Goal: Task Accomplishment & Management: Complete application form

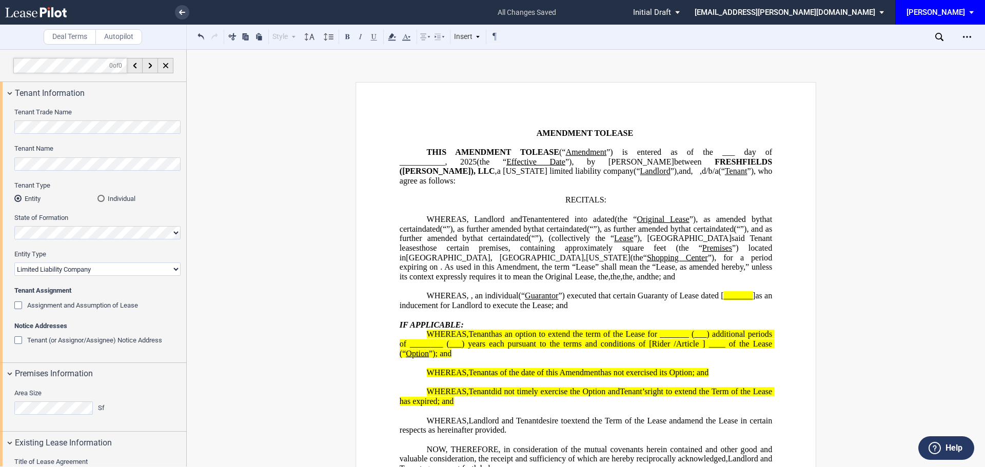
select select "limited liability company"
select select "number:4"
select select "number:5"
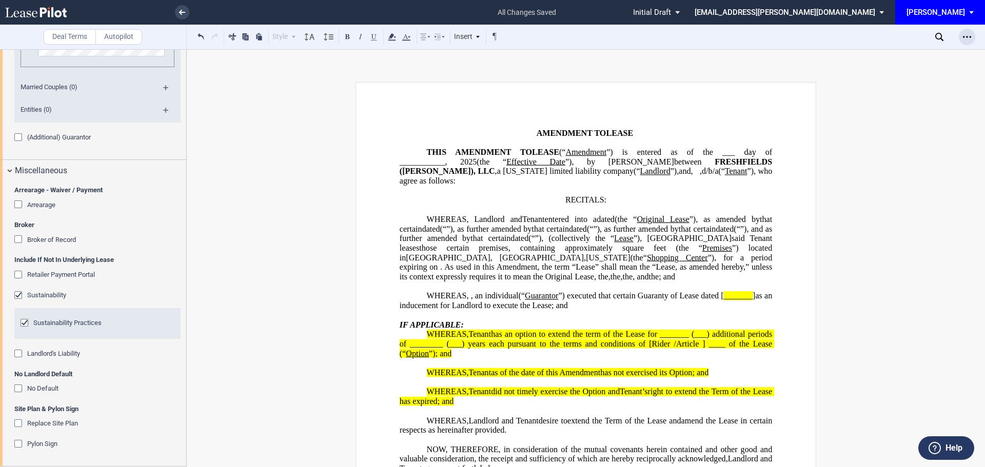
click at [966, 29] on div "Open Lease options menu" at bounding box center [966, 37] width 16 height 16
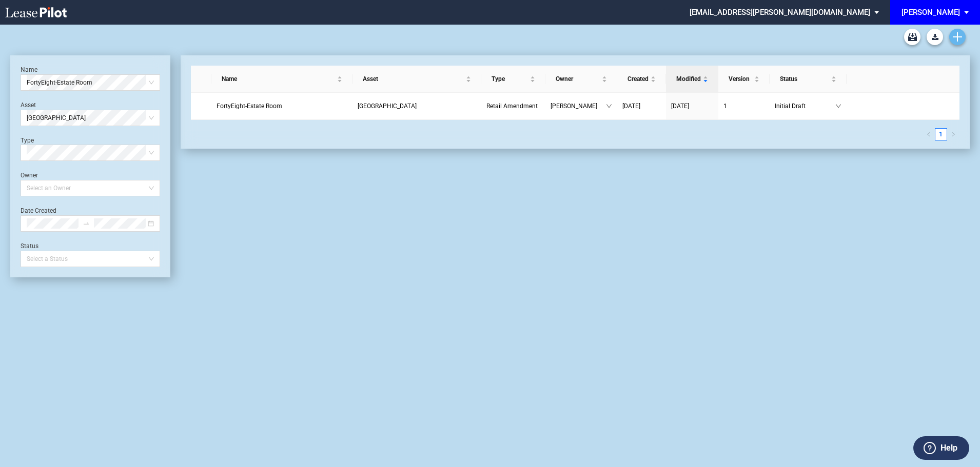
click at [957, 36] on use "Create new document" at bounding box center [956, 36] width 9 height 9
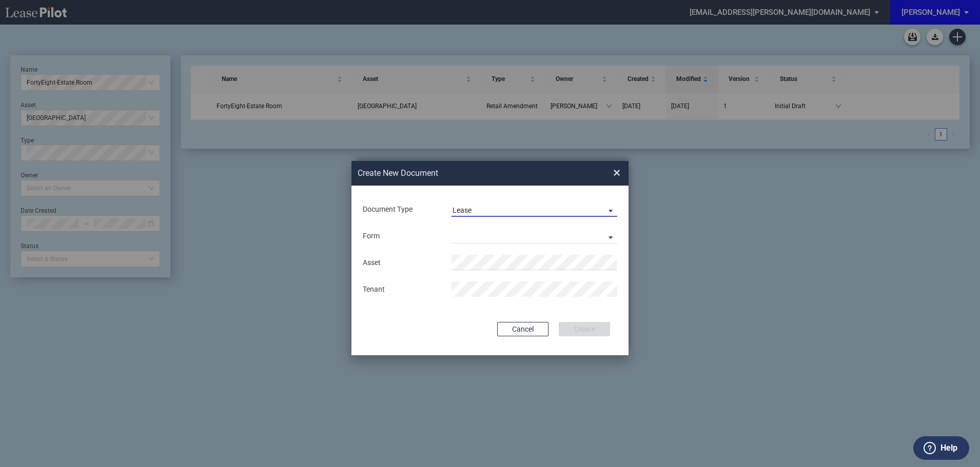
click at [484, 209] on span "Lease" at bounding box center [525, 211] width 147 height 10
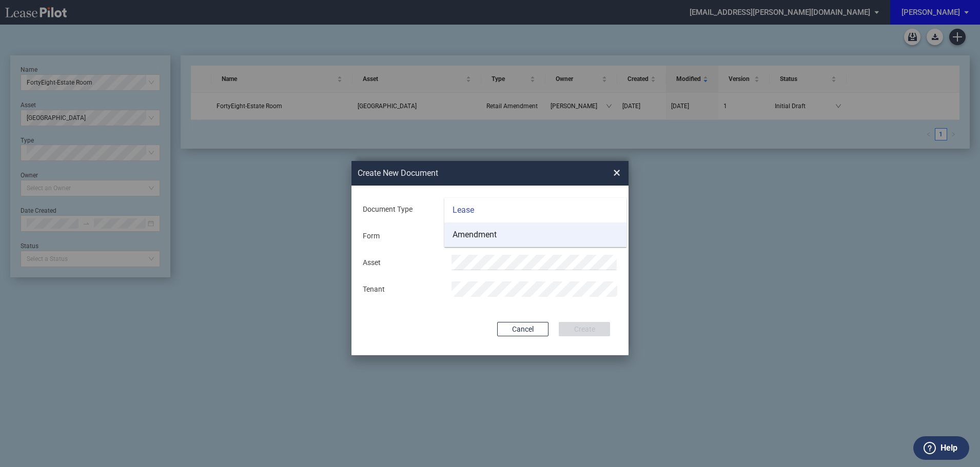
click at [481, 232] on div "Amendment" at bounding box center [474, 234] width 44 height 11
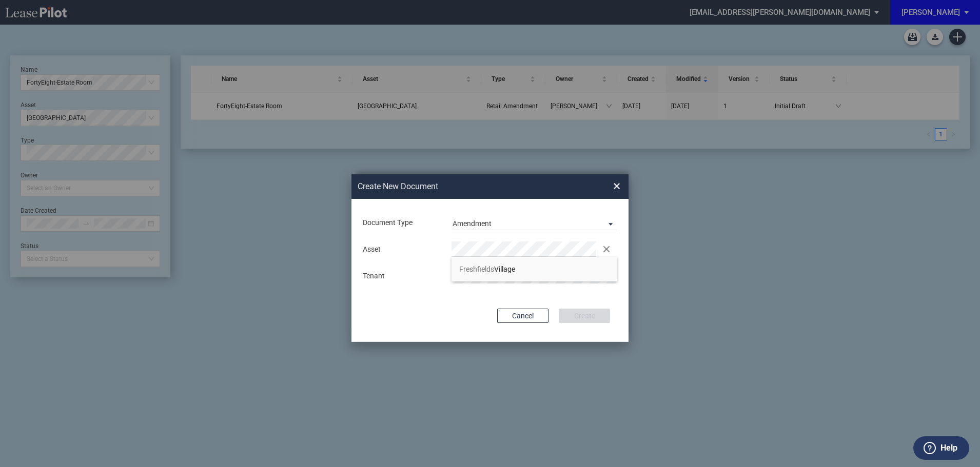
click at [481, 265] on li "Freshfields Village" at bounding box center [534, 269] width 166 height 25
click at [575, 315] on button "Create" at bounding box center [583, 316] width 51 height 14
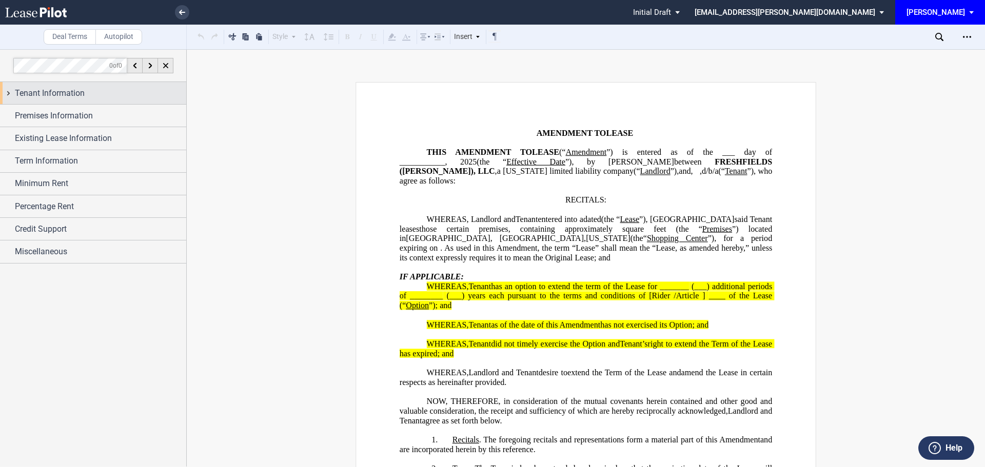
click at [70, 93] on span "Tenant Information" at bounding box center [50, 93] width 70 height 12
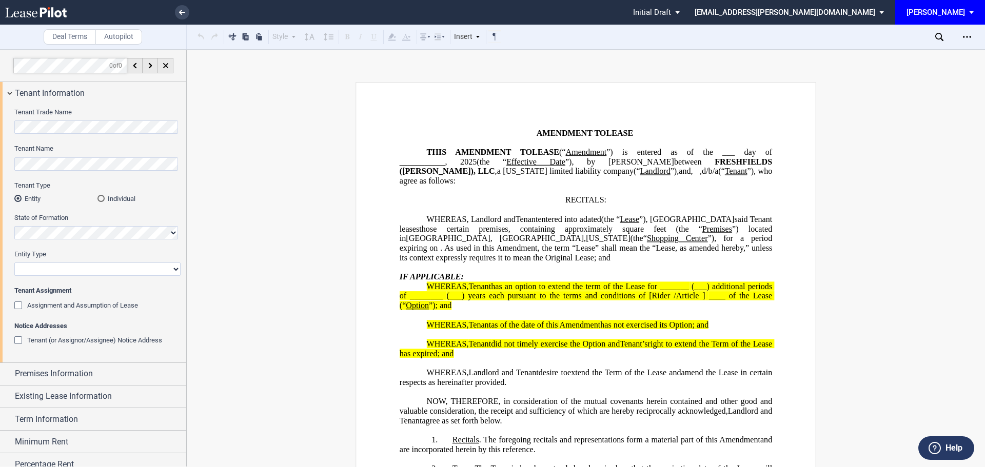
scroll to position [55, 0]
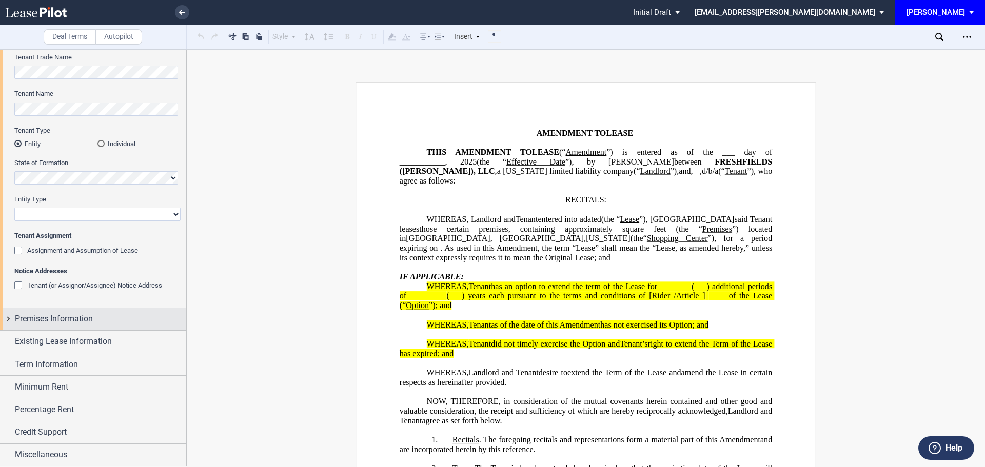
click at [61, 312] on div "Premises Information" at bounding box center [93, 319] width 186 height 22
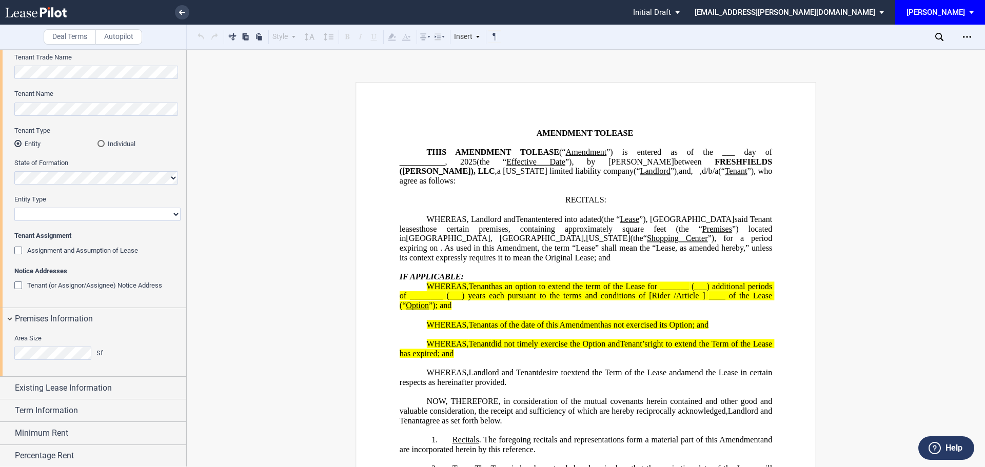
scroll to position [101, 0]
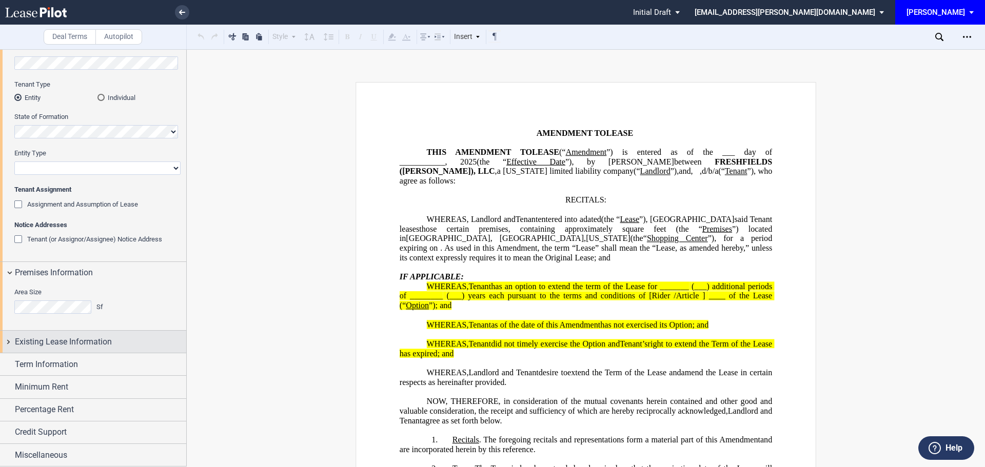
click at [70, 342] on span "Existing Lease Information" at bounding box center [63, 342] width 97 height 12
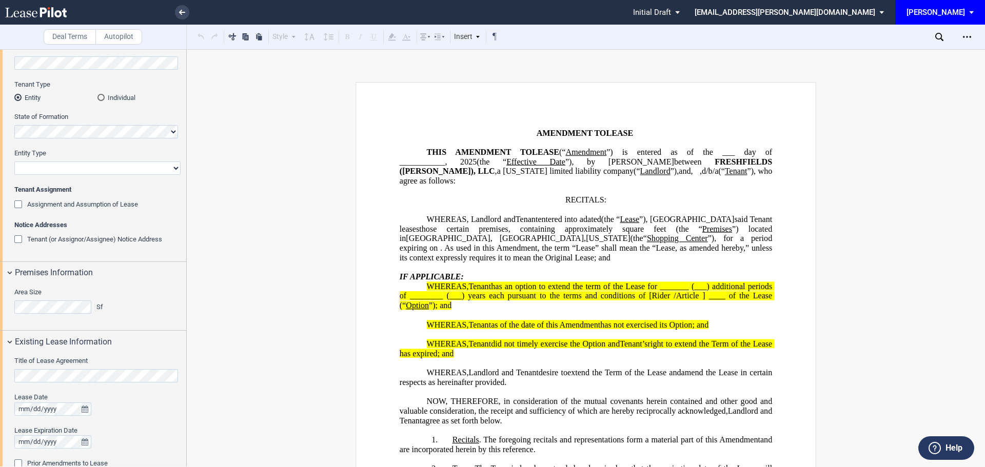
scroll to position [275, 0]
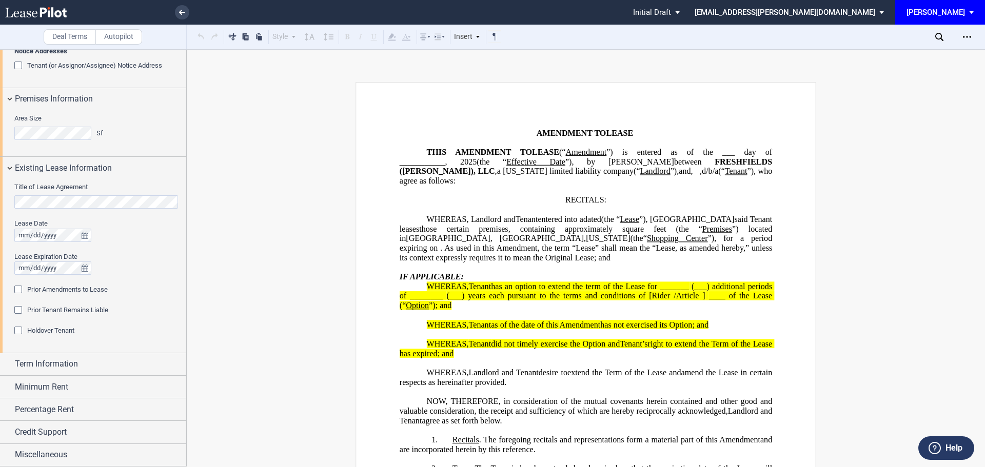
click at [17, 286] on div "Prior Amendments to Lease" at bounding box center [19, 291] width 10 height 10
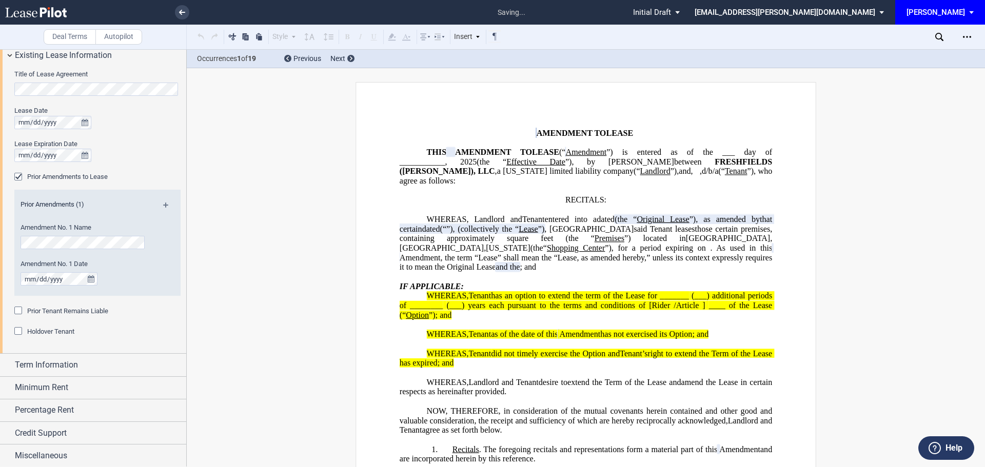
scroll to position [388, 0]
click at [17, 305] on div "Prior Amendments (1) Amendment No. 1 Name Amendment No. 1 Date" at bounding box center [97, 249] width 166 height 114
click at [19, 310] on div "Prior Tenant Remains Liable" at bounding box center [19, 311] width 10 height 10
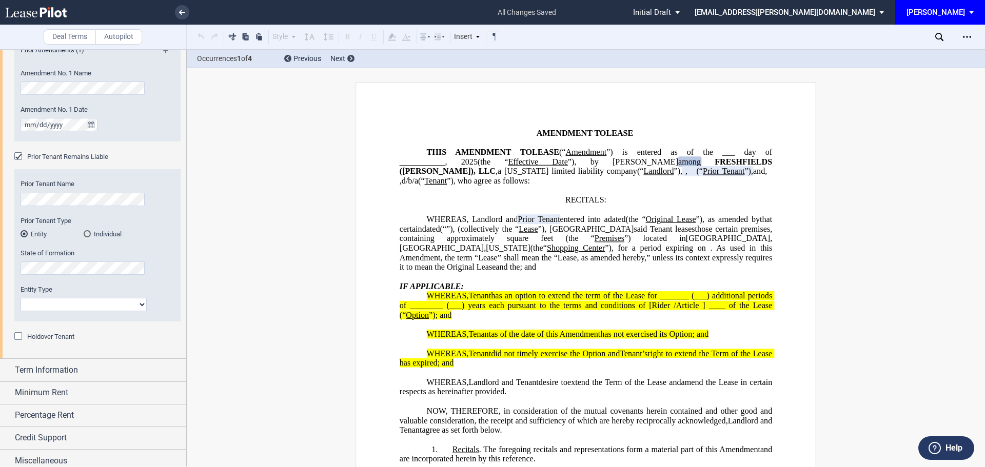
scroll to position [548, 0]
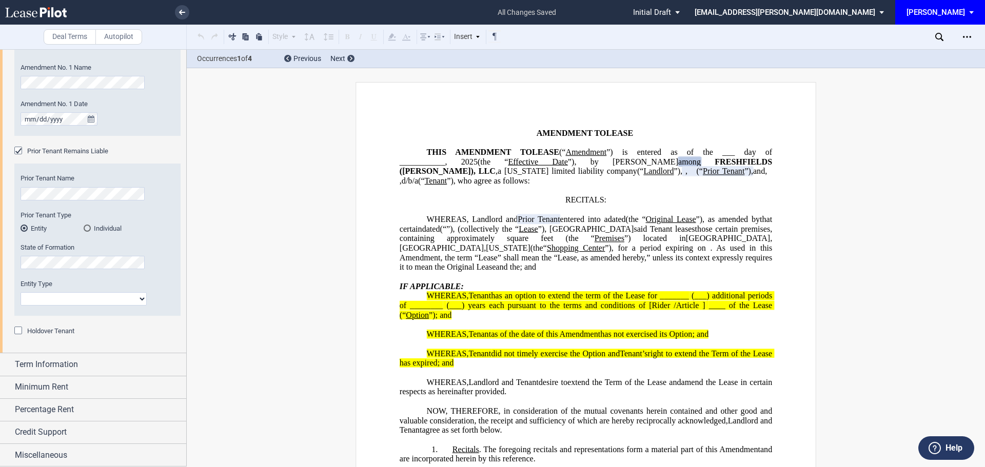
click at [18, 327] on div "Holdover Tenant" at bounding box center [19, 332] width 10 height 10
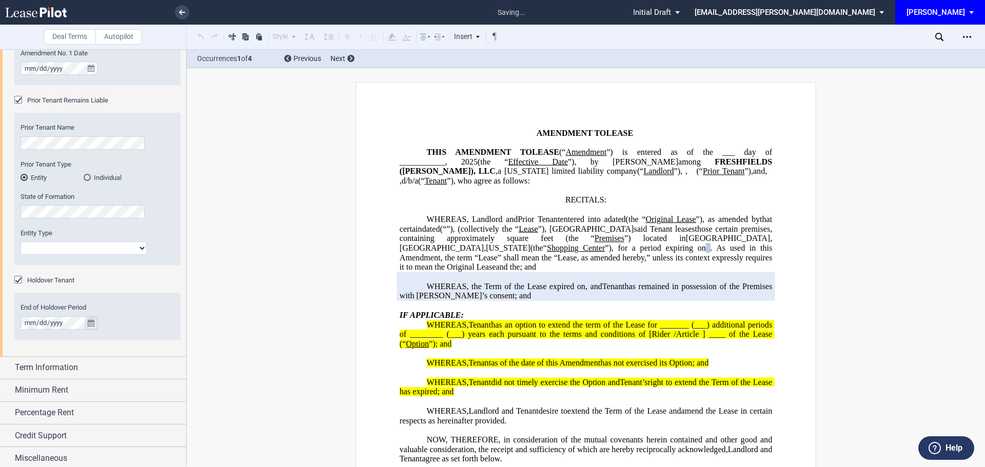
scroll to position [602, 0]
click at [56, 366] on span "Term Information" at bounding box center [46, 364] width 63 height 12
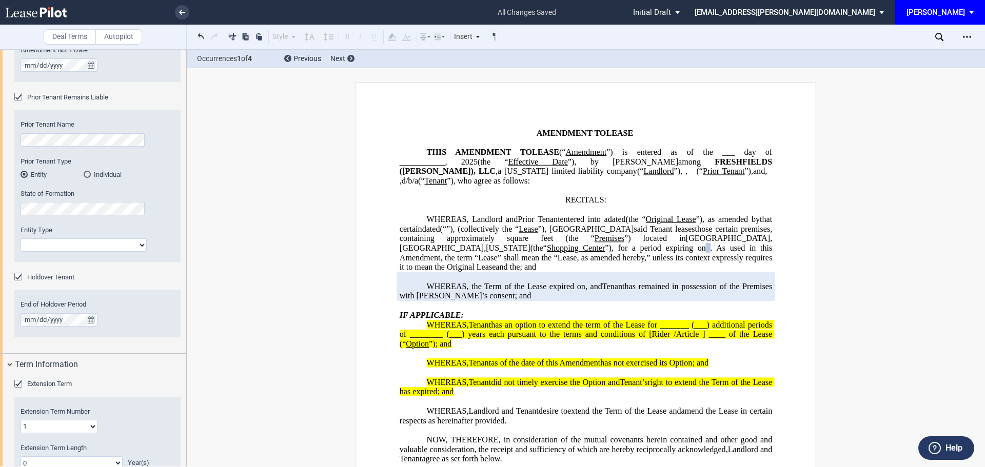
scroll to position [767, 0]
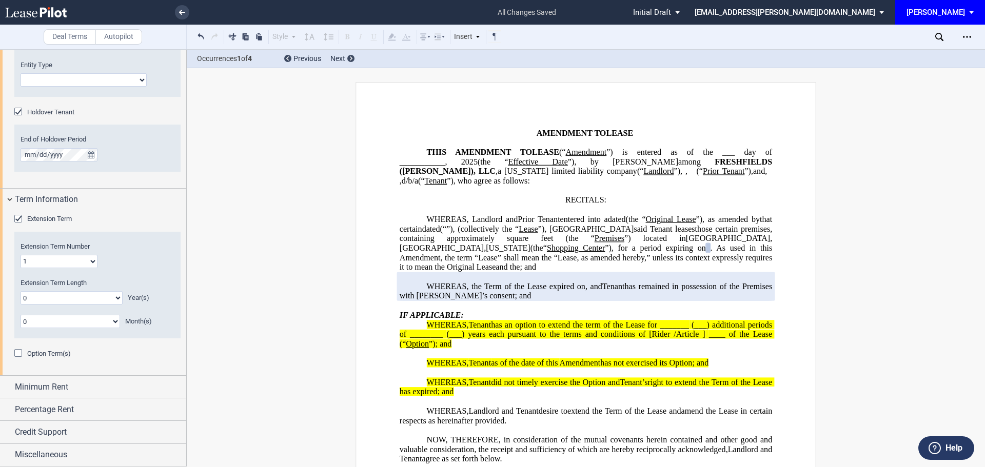
click at [17, 352] on div "Option Term(s)" at bounding box center [19, 354] width 10 height 10
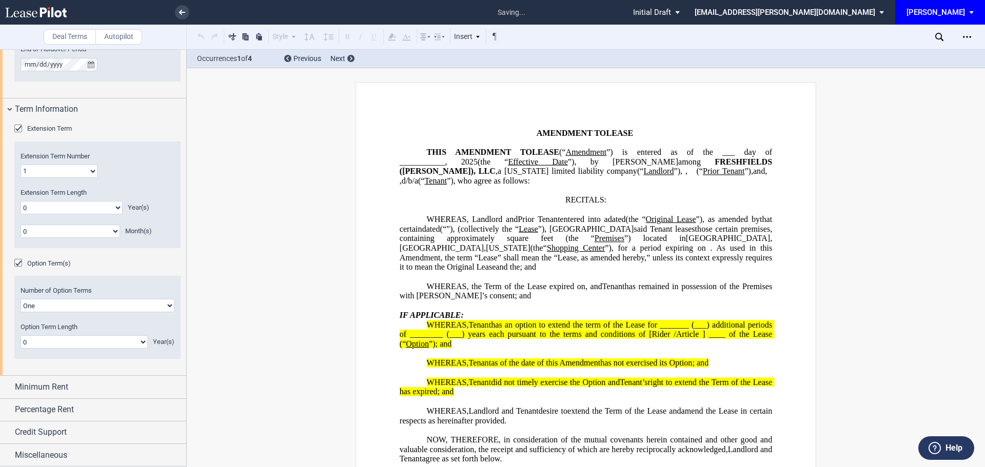
scroll to position [295, 0]
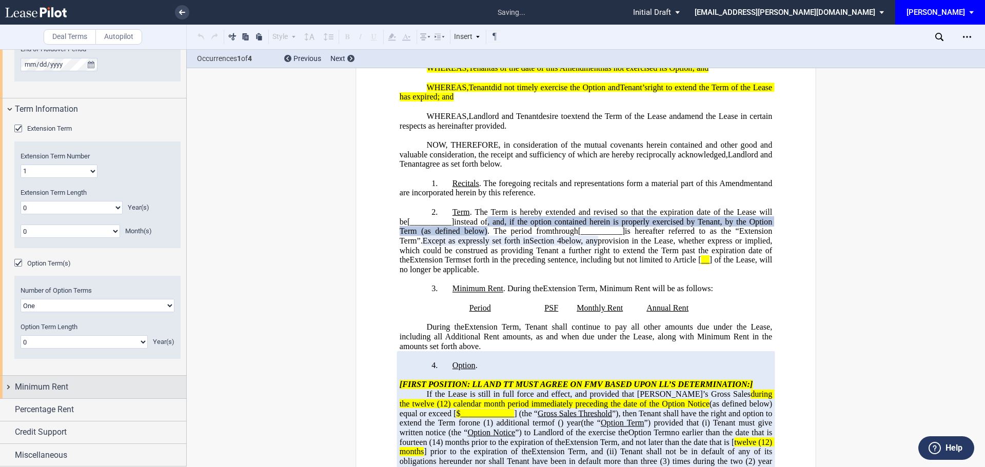
click at [58, 386] on span "Minimum Rent" at bounding box center [41, 387] width 53 height 12
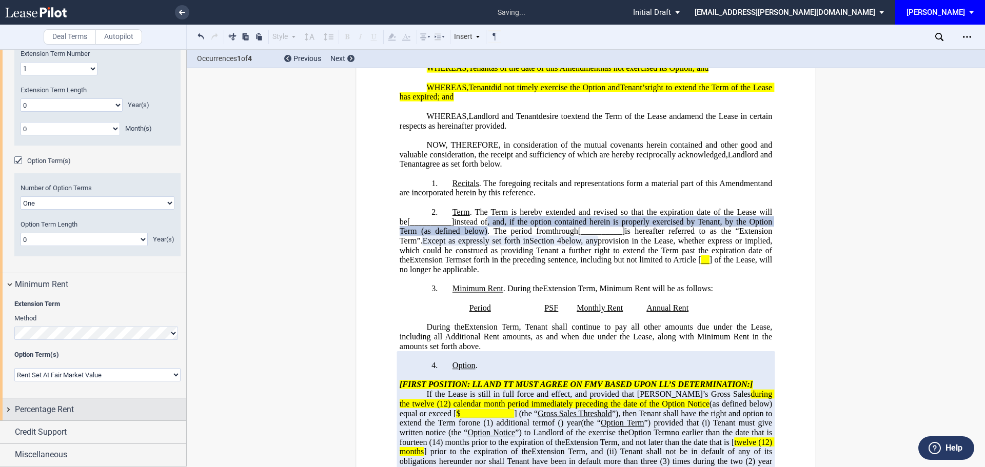
click at [44, 408] on span "Percentage Rent" at bounding box center [44, 410] width 59 height 12
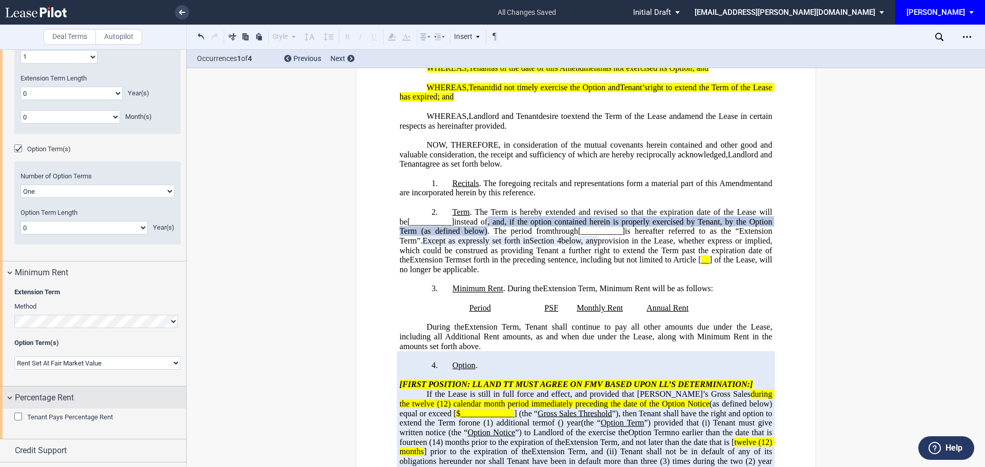
scroll to position [990, 0]
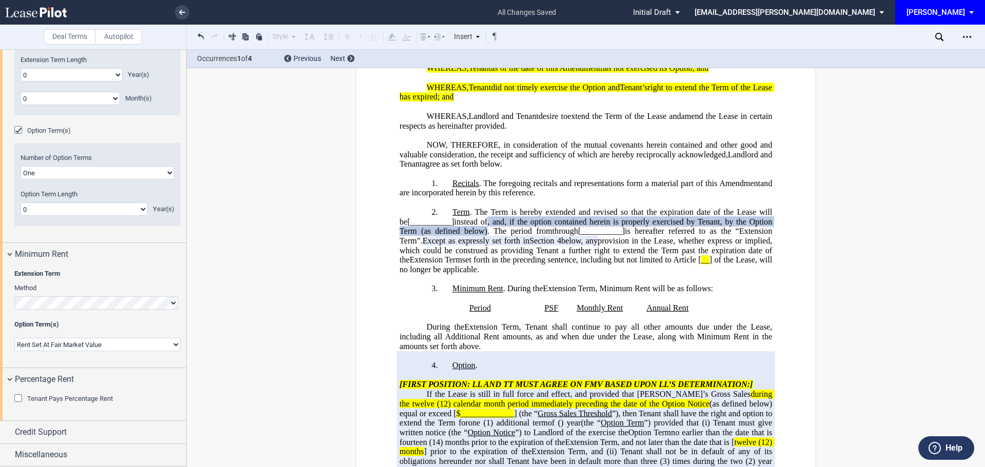
click at [17, 396] on div "Tenant Pays Percentage Rent" at bounding box center [19, 399] width 10 height 10
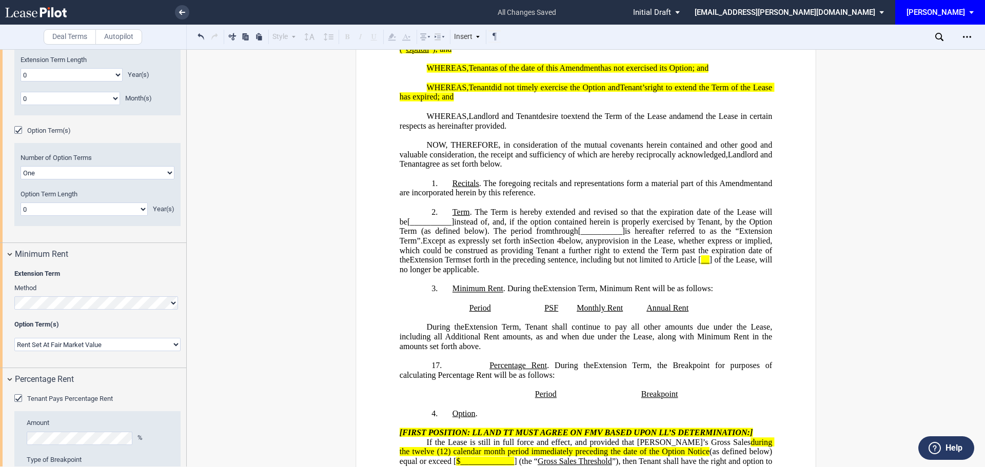
scroll to position [1090, 0]
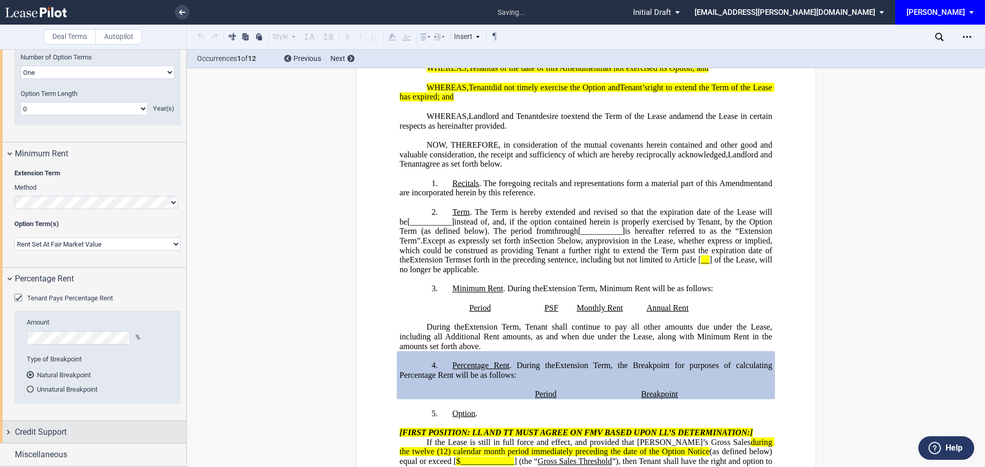
click at [32, 427] on span "Credit Support" at bounding box center [41, 432] width 52 height 12
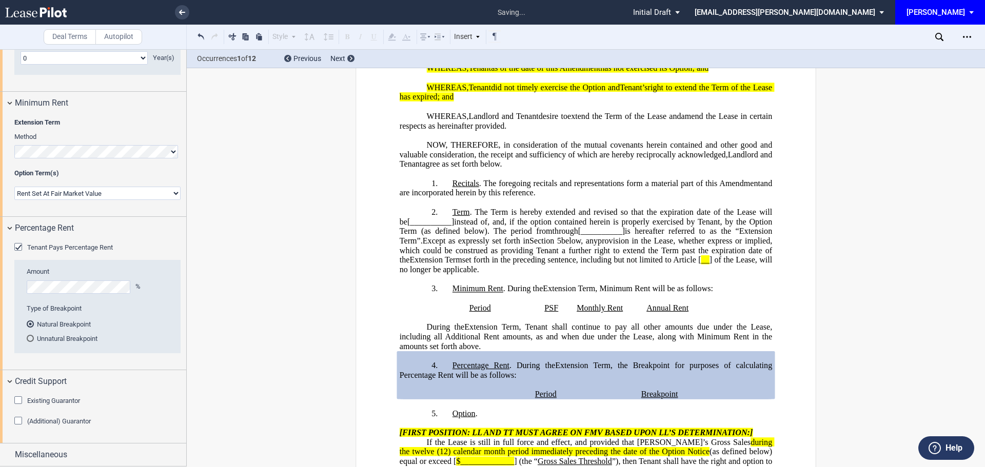
drag, startPoint x: 16, startPoint y: 401, endPoint x: 18, endPoint y: 420, distance: 19.0
click at [16, 404] on div "Existing Guarantor" at bounding box center [19, 401] width 10 height 10
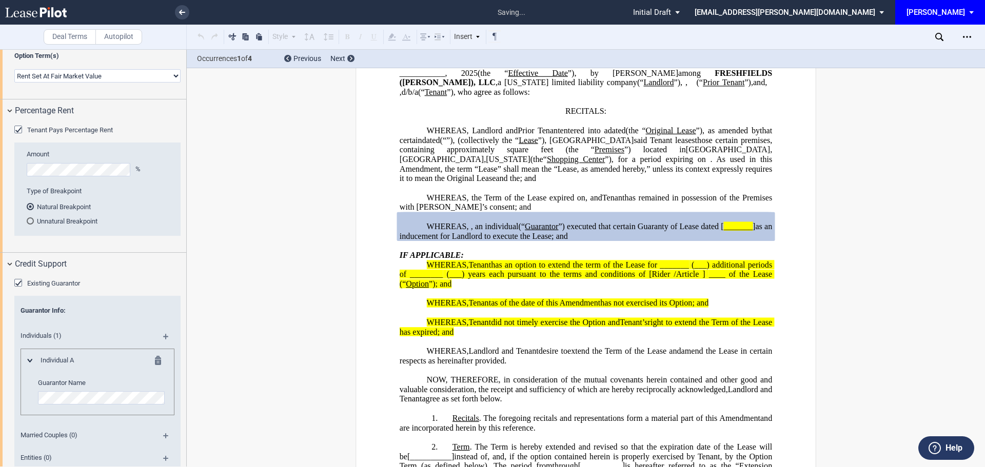
scroll to position [1323, 0]
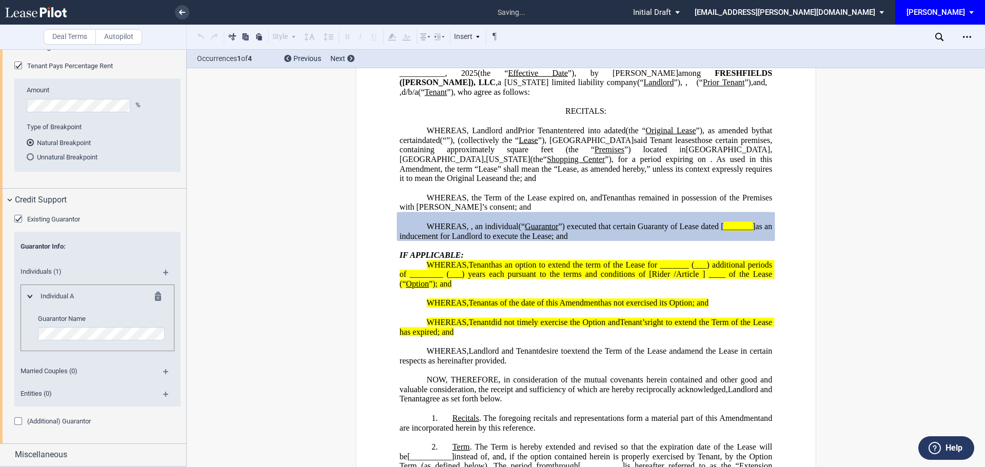
click at [21, 422] on div "(Additional) Guarantor" at bounding box center [19, 422] width 10 height 10
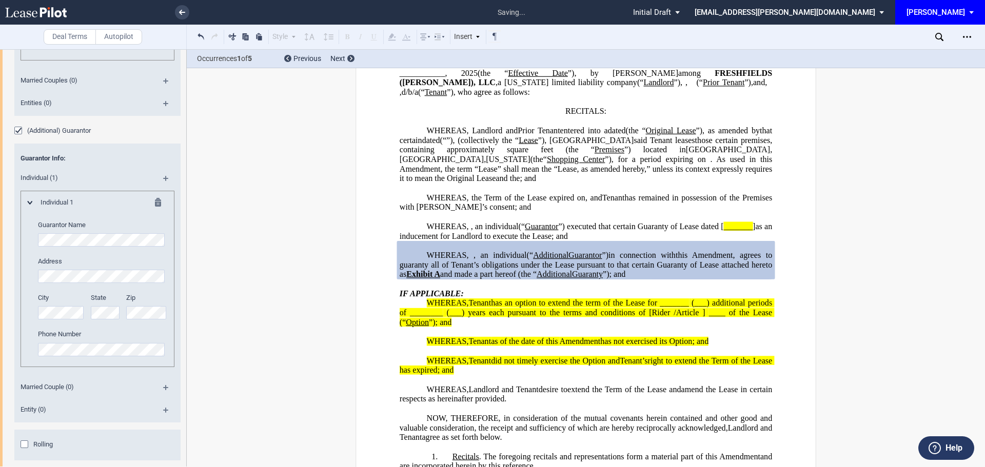
scroll to position [1647, 0]
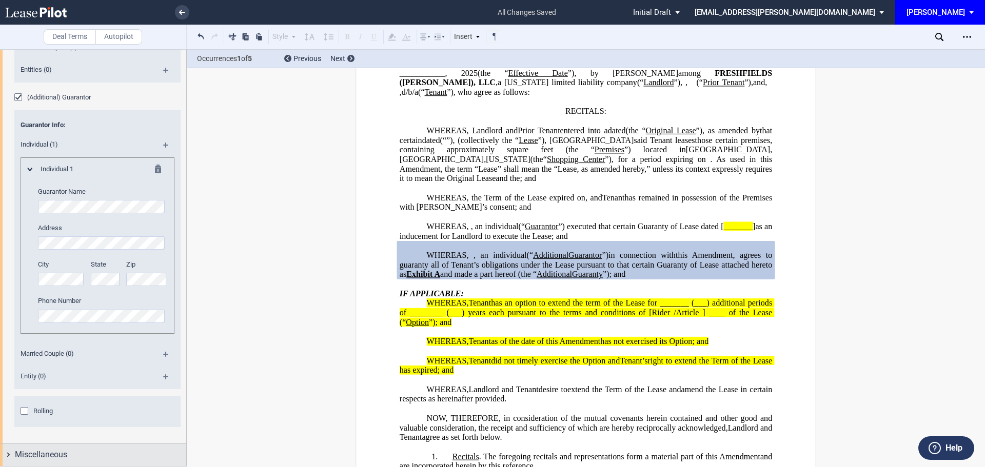
click at [39, 457] on span "Miscellaneous" at bounding box center [41, 455] width 52 height 12
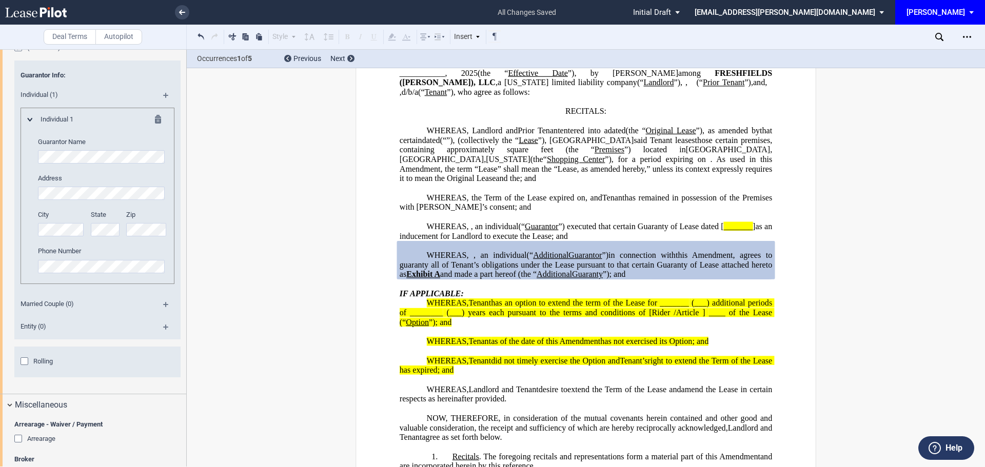
scroll to position [1931, 0]
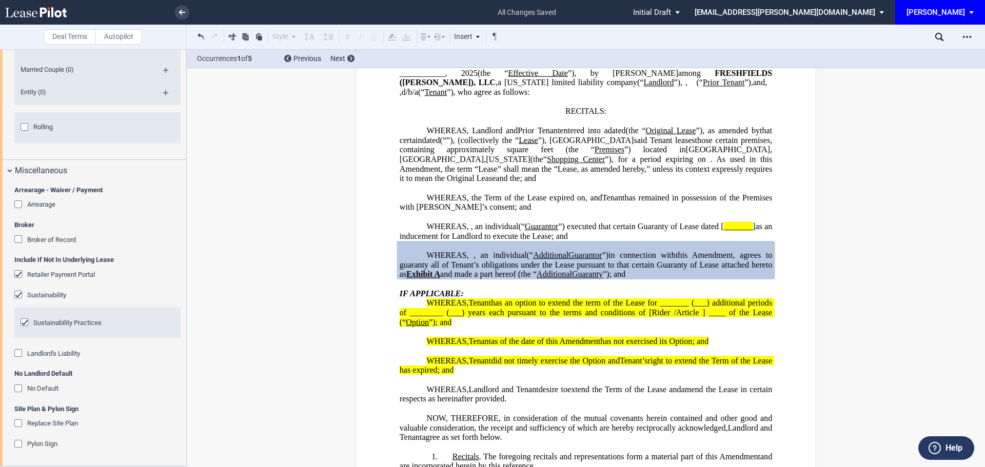
click at [18, 206] on div "Arrearage" at bounding box center [19, 206] width 10 height 10
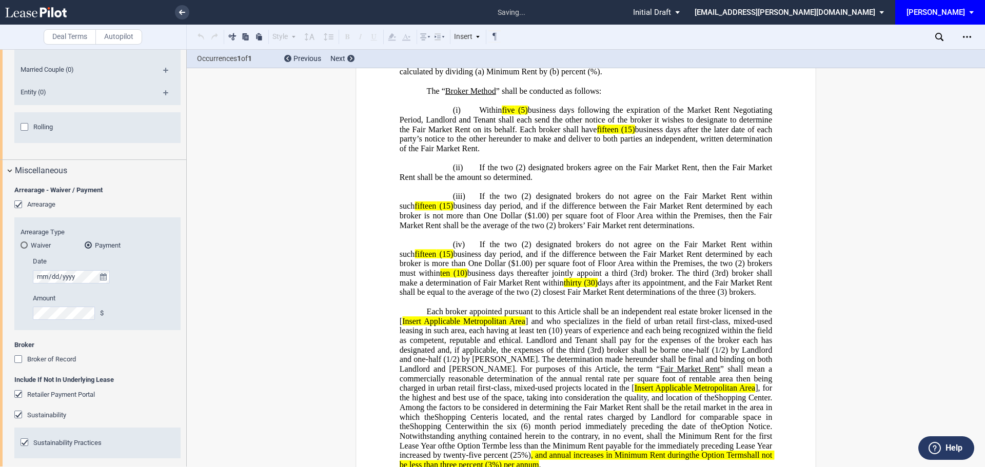
scroll to position [2236, 0]
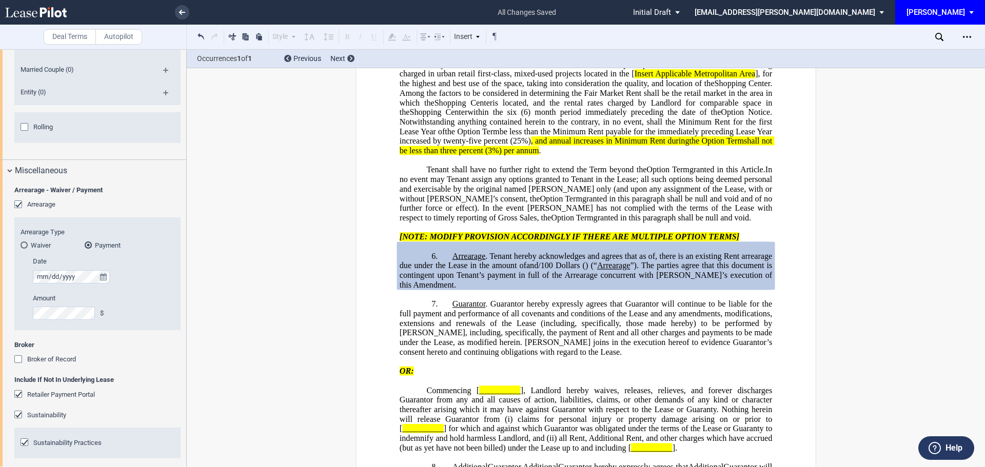
click at [16, 358] on div "Broker of Record" at bounding box center [19, 360] width 10 height 10
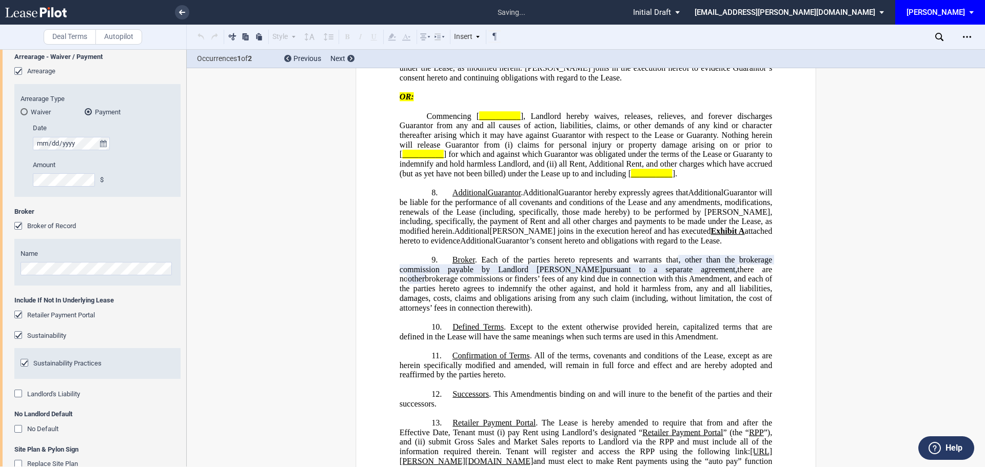
scroll to position [2105, 0]
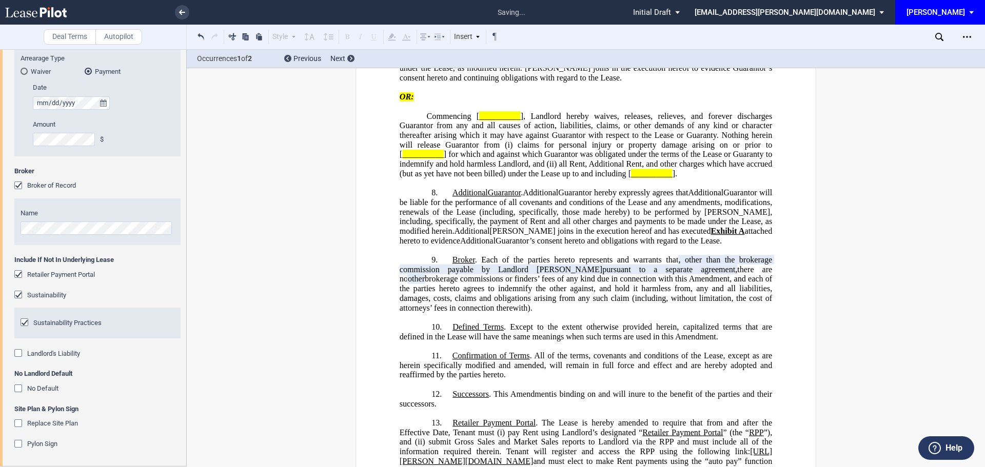
click at [19, 353] on div "Landlord's Liability" at bounding box center [19, 354] width 10 height 10
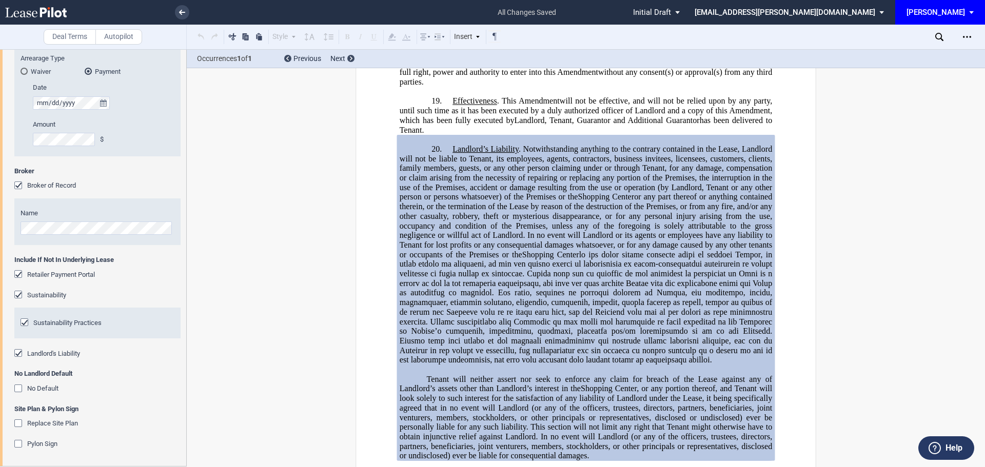
click at [19, 390] on div "No Default" at bounding box center [19, 390] width 10 height 10
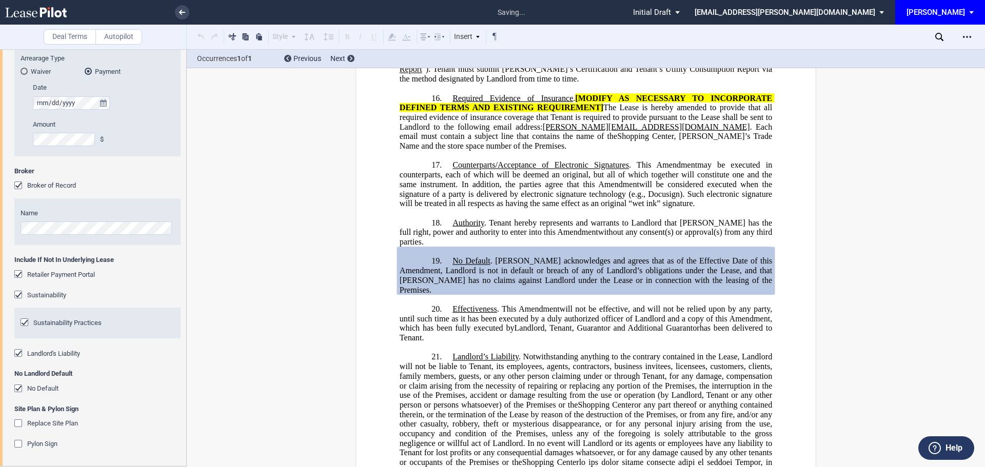
scroll to position [3277, 0]
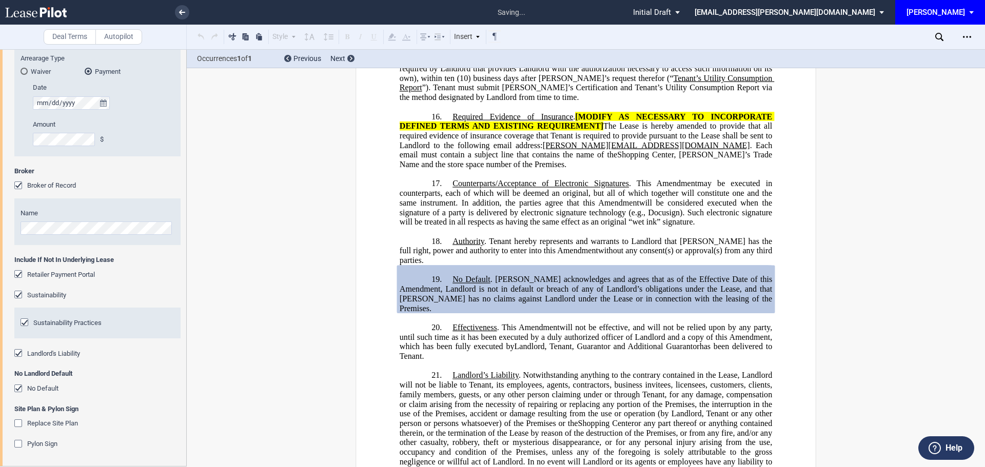
click at [18, 422] on div "Replace Site Plan" at bounding box center [19, 424] width 10 height 10
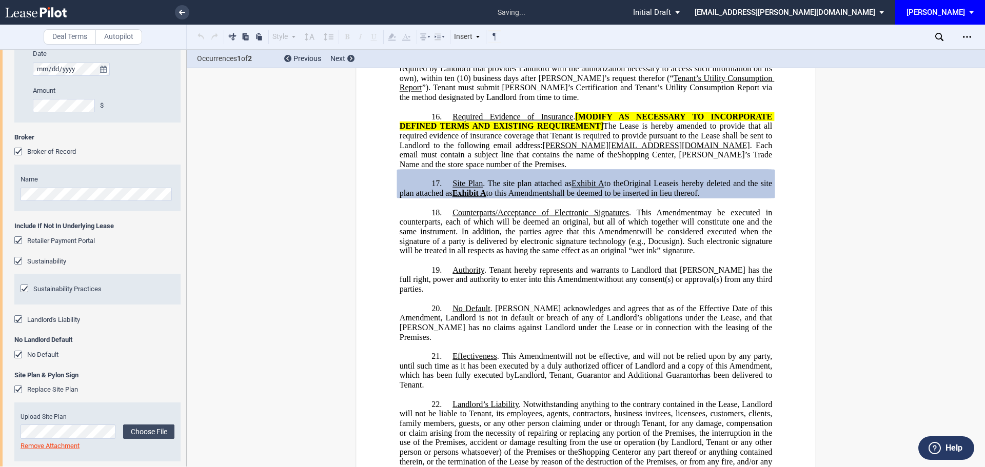
scroll to position [2171, 0]
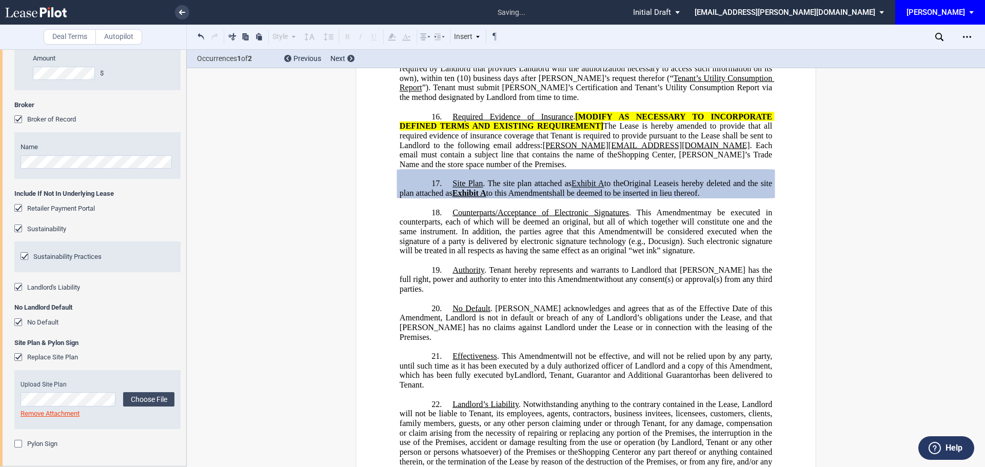
click at [19, 442] on div "Pylon Sign" at bounding box center [19, 445] width 10 height 10
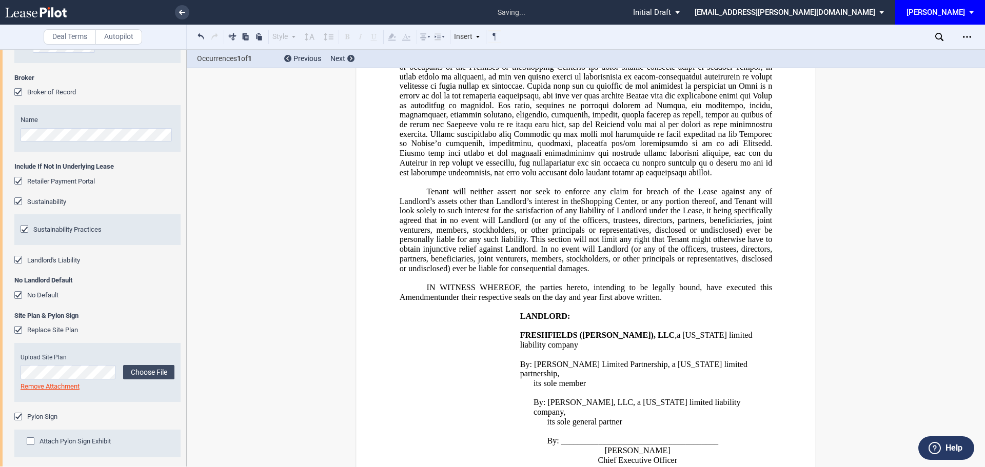
scroll to position [2206, 0]
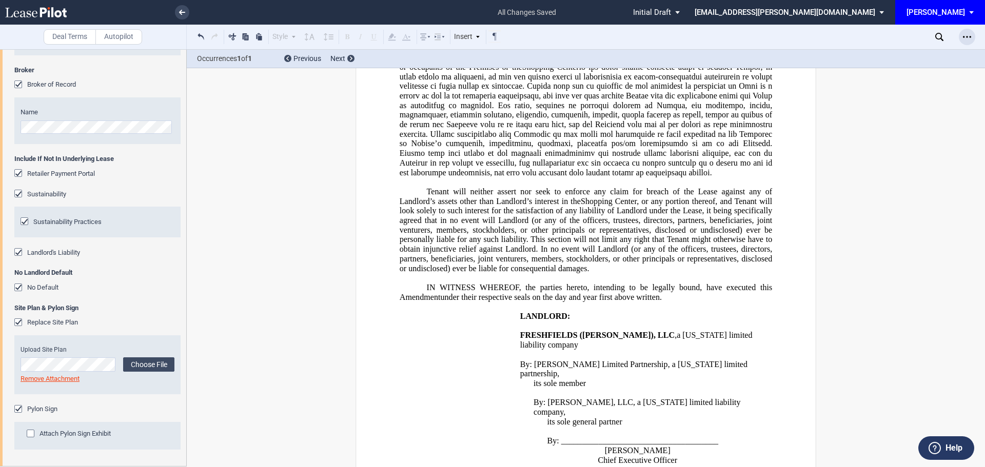
click at [967, 37] on use "Open Lease options menu" at bounding box center [967, 37] width 8 height 2
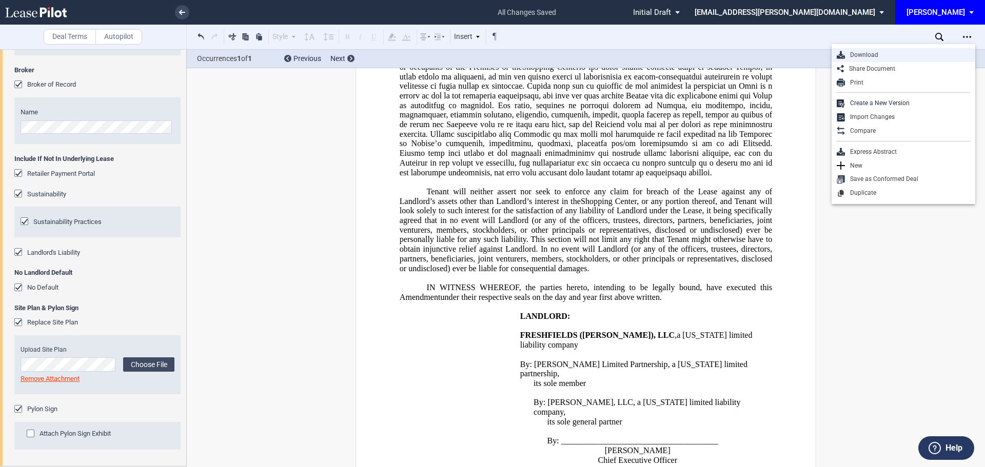
click at [879, 53] on div "Download" at bounding box center [907, 55] width 125 height 9
